Goal: Find specific page/section: Find specific page/section

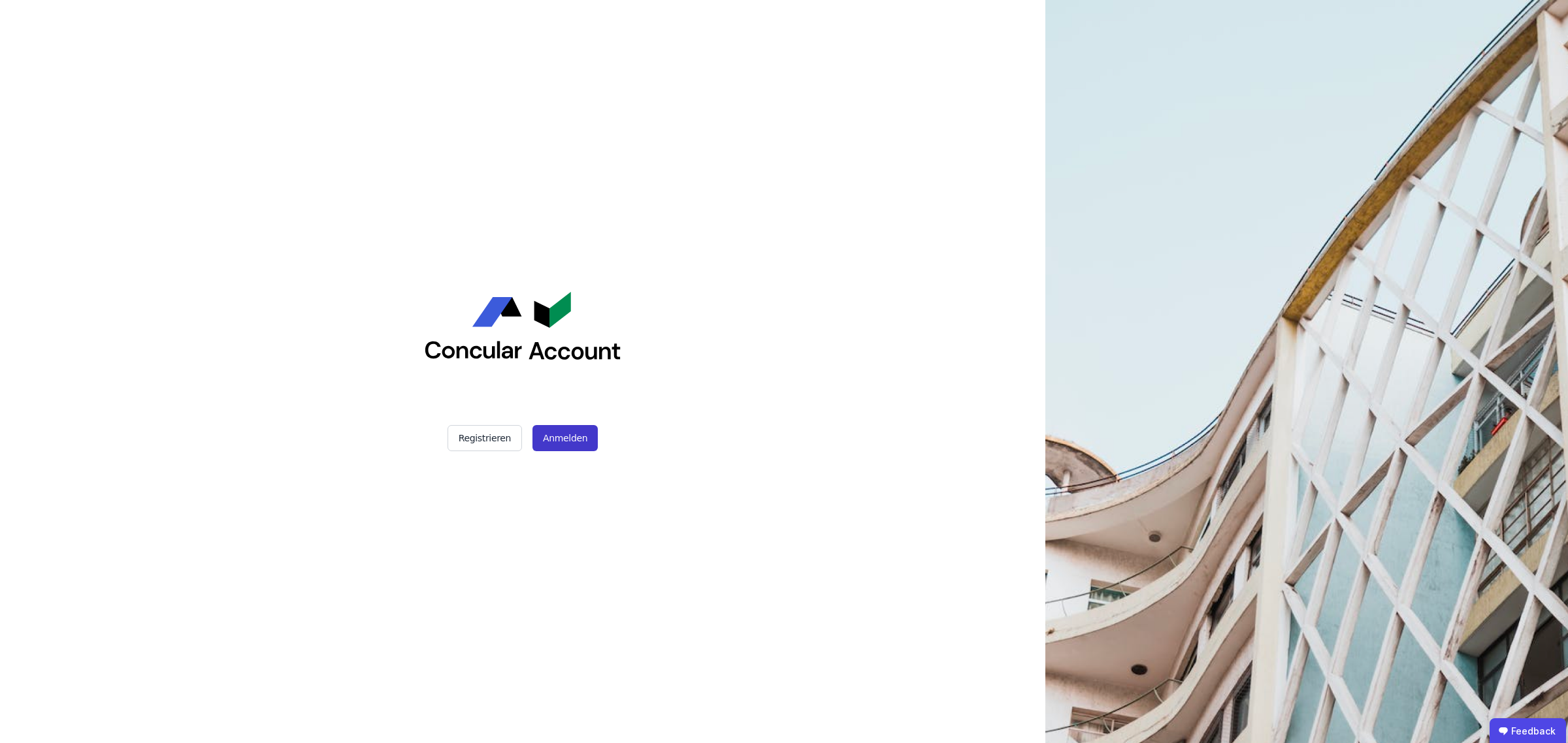
click at [544, 432] on button "Anmelden" at bounding box center [564, 438] width 65 height 27
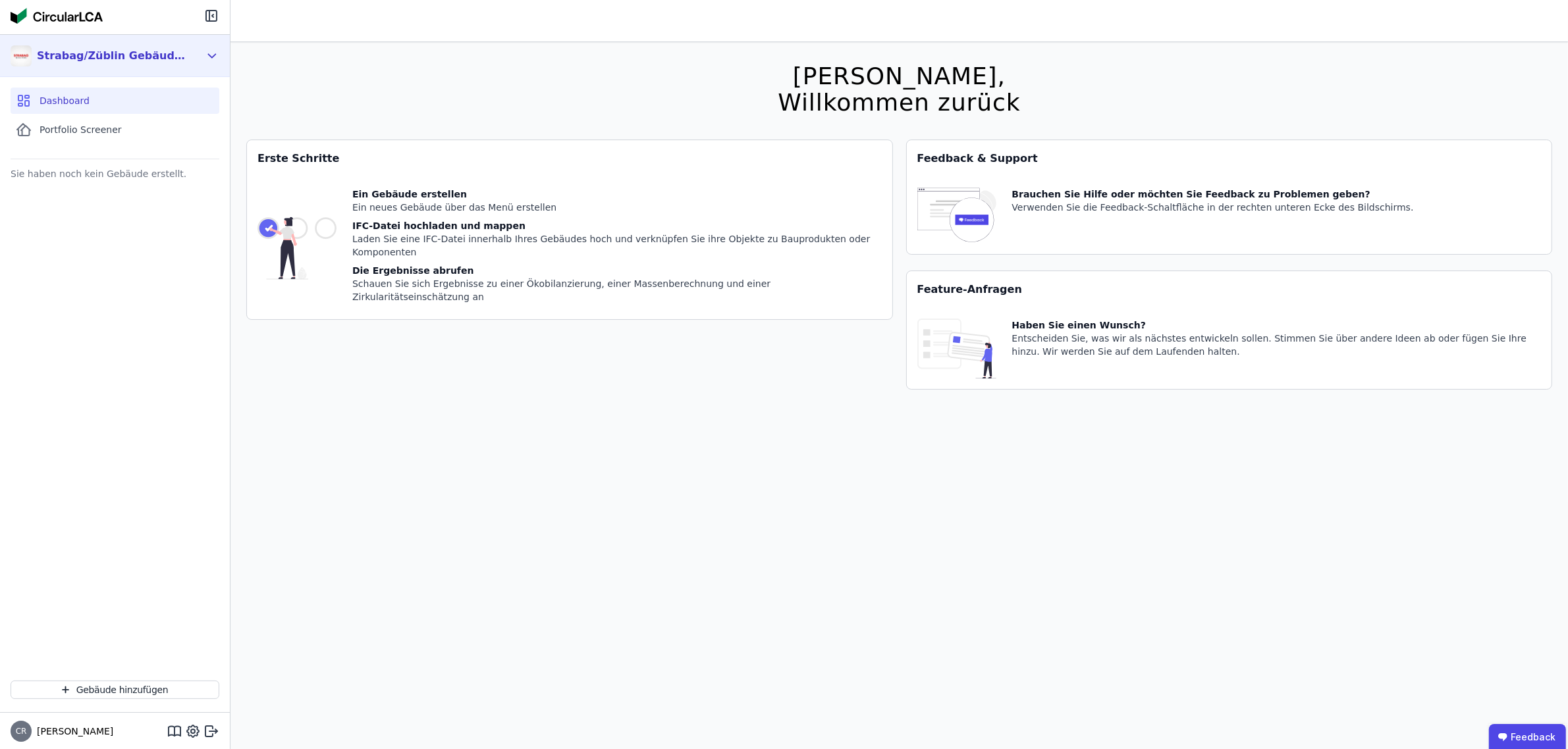
click at [96, 53] on div "Strabag/Züblin Gebäuderessourcenpass Gruppe" at bounding box center [112, 56] width 151 height 16
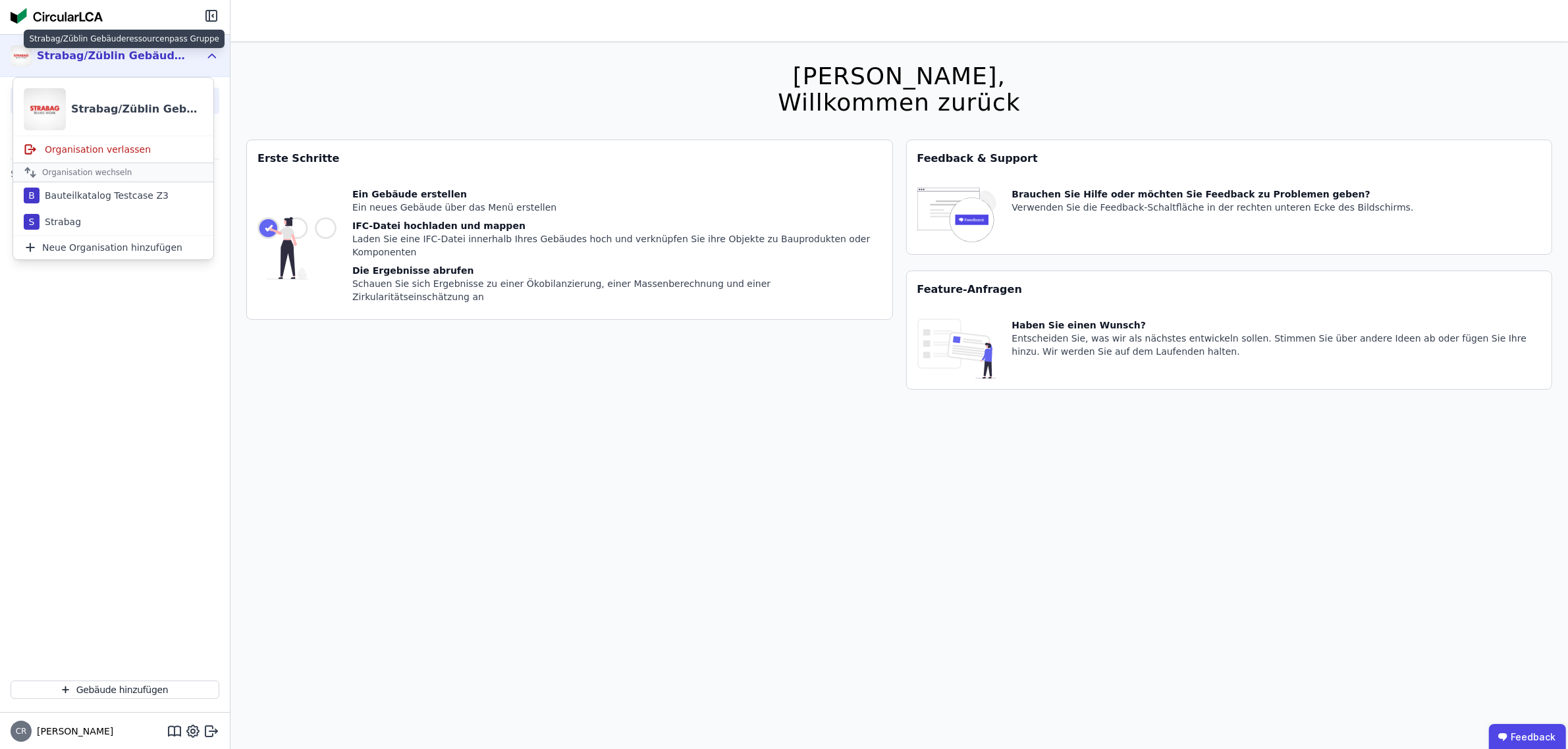
click at [96, 53] on div "Strabag/Züblin Gebäuderessourcenpass Gruppe" at bounding box center [112, 56] width 151 height 16
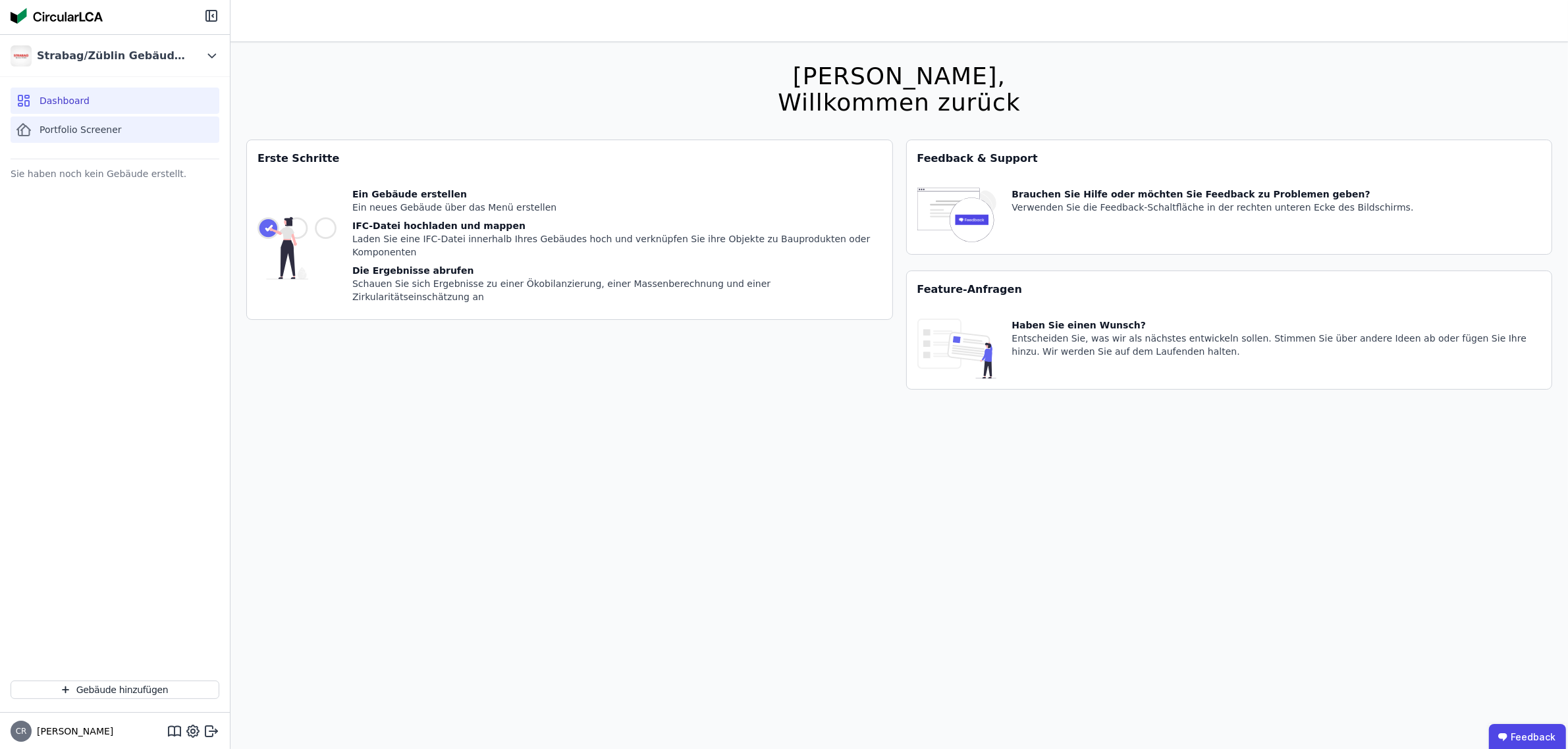
click at [84, 133] on span "Portfolio Screener" at bounding box center [80, 129] width 83 height 13
